Goal: Task Accomplishment & Management: Manage account settings

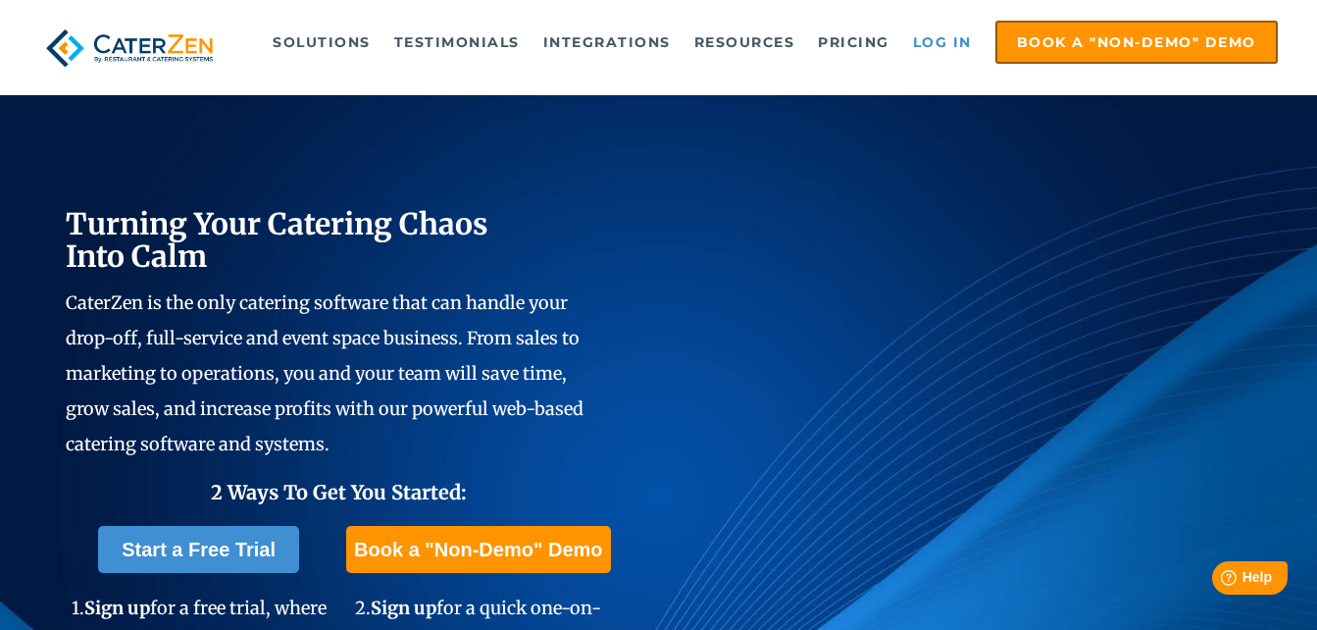
click at [938, 50] on link "Log in" at bounding box center [942, 42] width 78 height 39
click at [965, 34] on link "Log in" at bounding box center [942, 42] width 78 height 39
click at [947, 31] on link "Log in" at bounding box center [942, 42] width 78 height 39
